Goal: Book appointment/travel/reservation

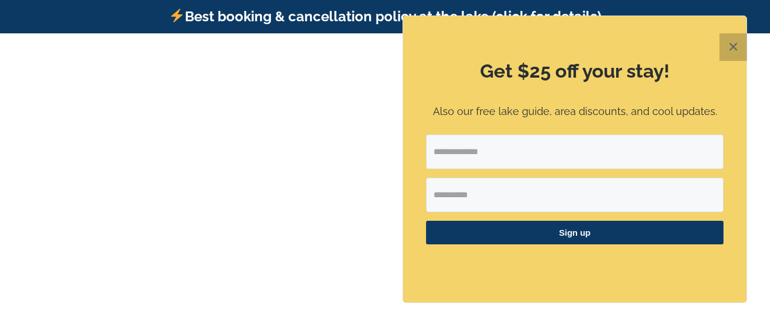
click at [737, 47] on button "✕" at bounding box center [734, 47] width 28 height 28
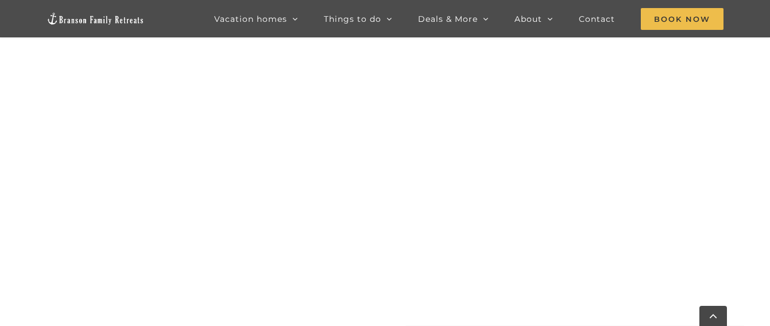
scroll to position [671, 0]
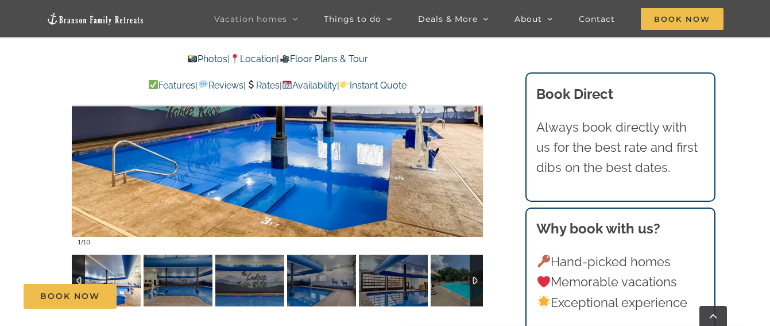
scroll to position [2873, 0]
